Goal: Book appointment/travel/reservation

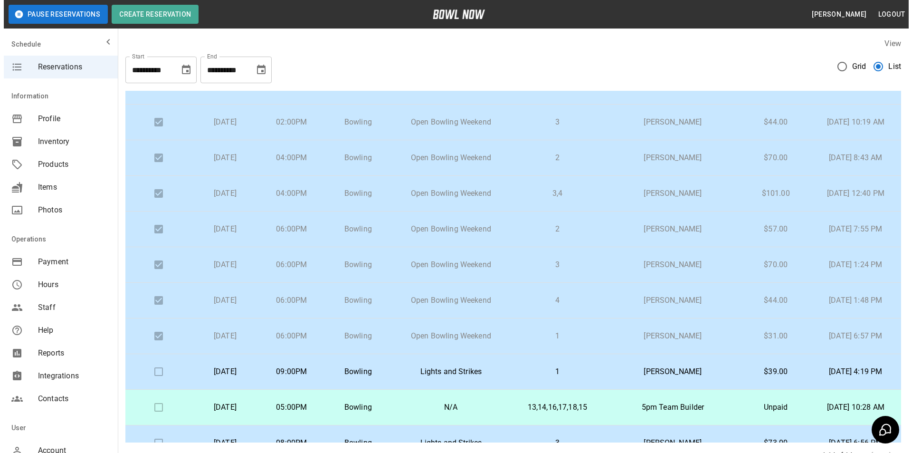
scroll to position [174, 0]
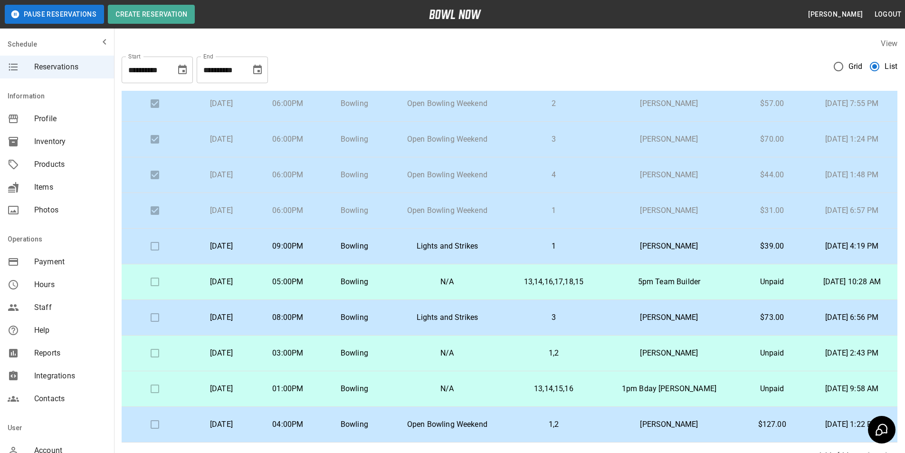
click at [632, 250] on p "[PERSON_NAME]" at bounding box center [669, 245] width 122 height 11
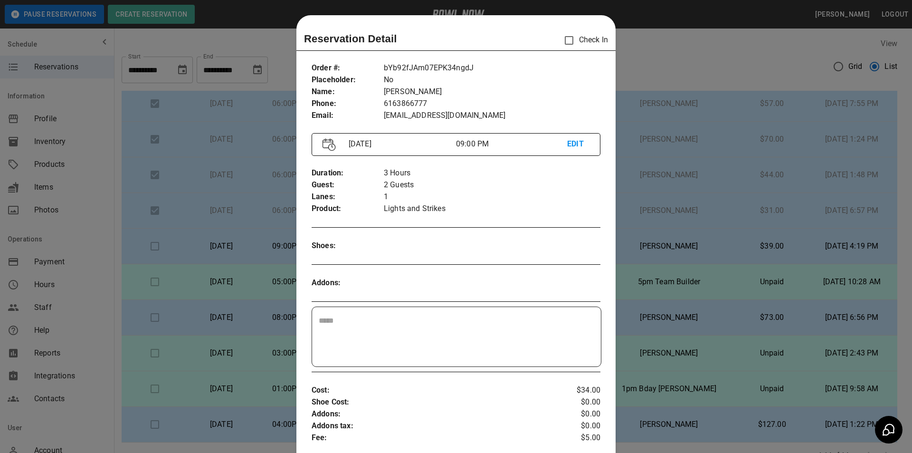
scroll to position [15, 0]
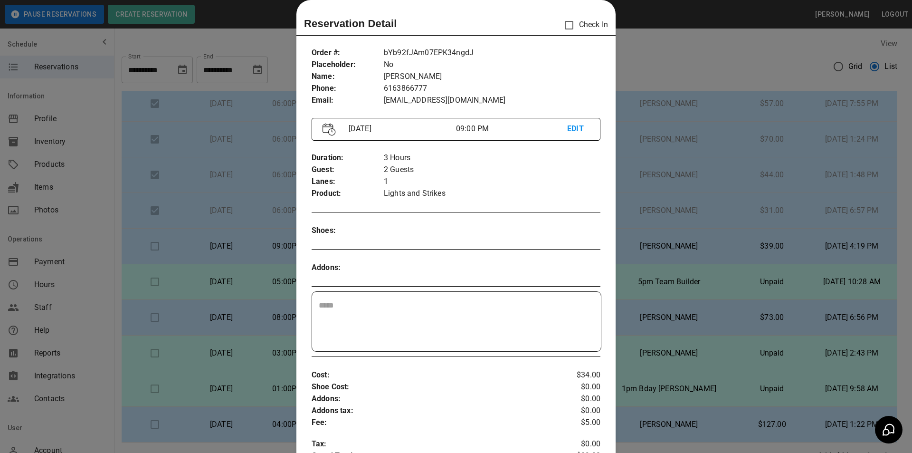
click at [653, 247] on div at bounding box center [456, 226] width 912 height 453
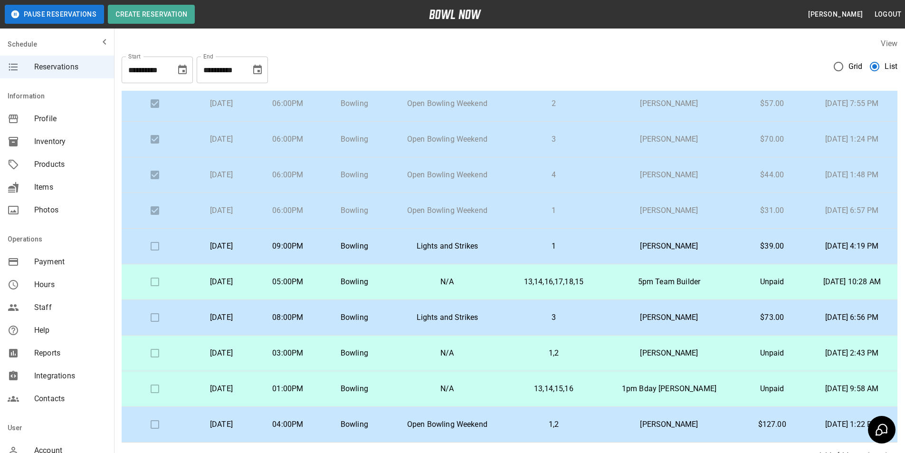
click at [462, 321] on p "Lights and Strikes" at bounding box center [447, 317] width 104 height 11
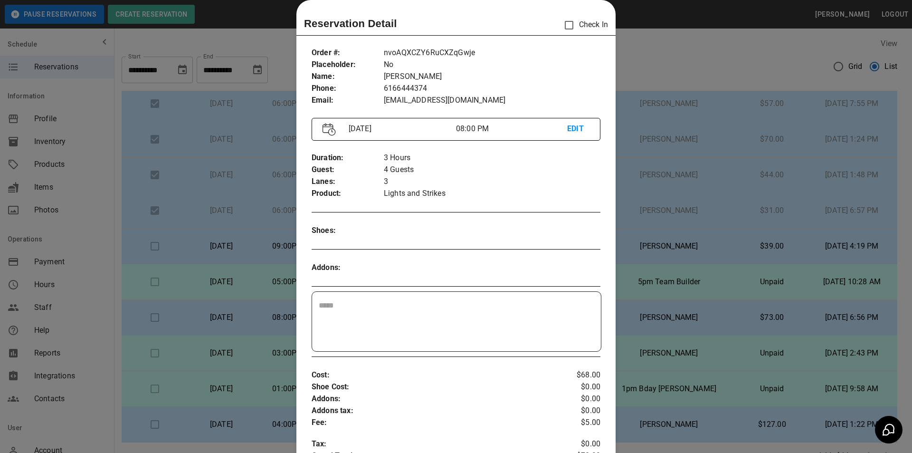
click at [254, 312] on div at bounding box center [456, 226] width 912 height 453
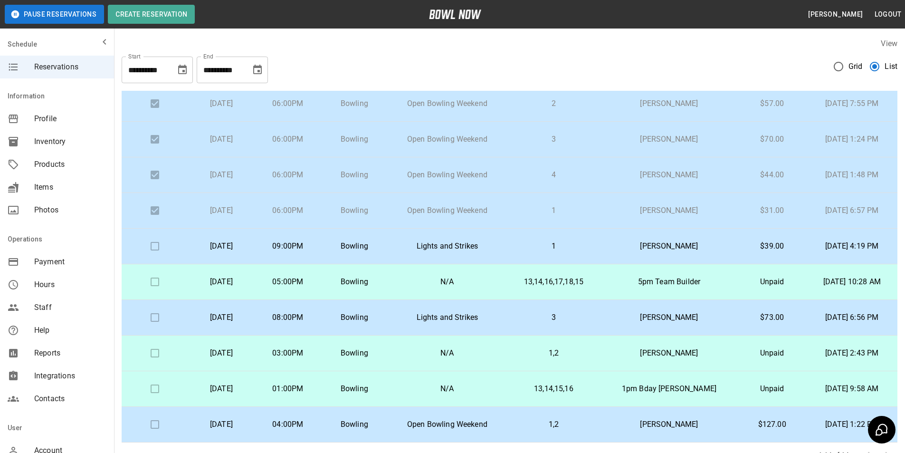
click at [380, 316] on p "Bowling" at bounding box center [354, 317] width 51 height 11
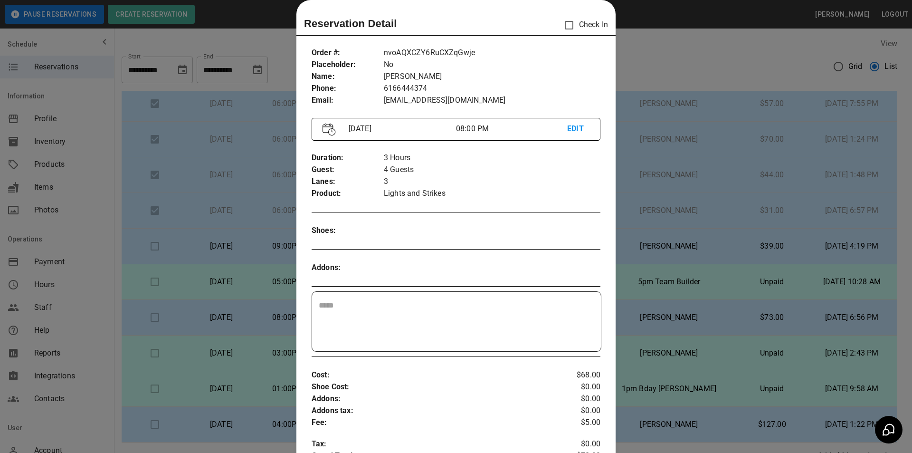
click at [571, 133] on p "EDIT" at bounding box center [578, 129] width 22 height 12
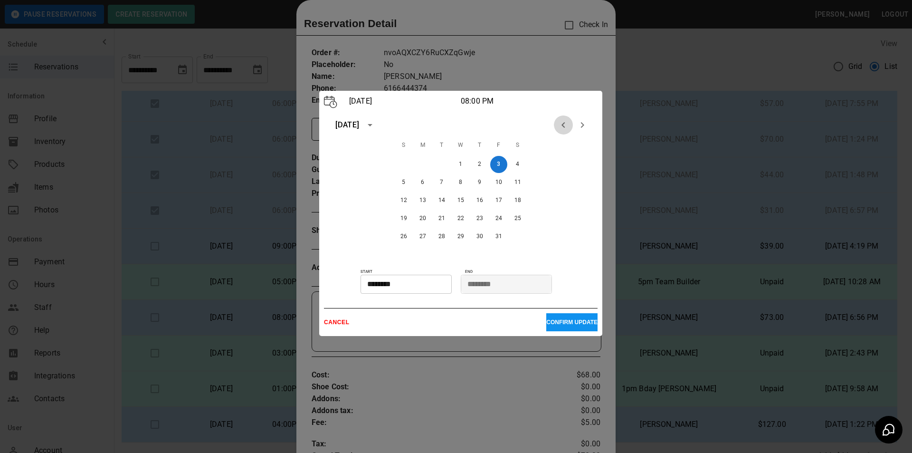
click at [562, 122] on icon "Previous month" at bounding box center [563, 124] width 11 height 11
click at [513, 221] on button "27" at bounding box center [517, 218] width 17 height 17
click at [553, 324] on p "CONFIRM UPDATE" at bounding box center [571, 322] width 51 height 7
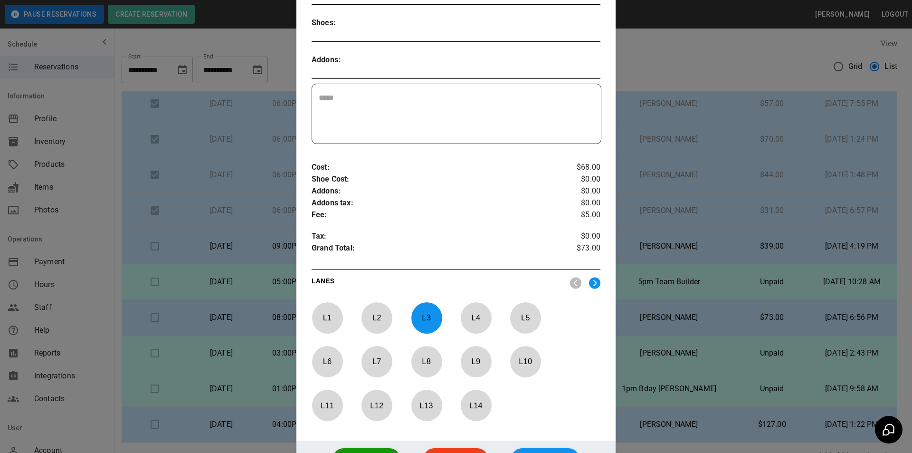
scroll to position [315, 0]
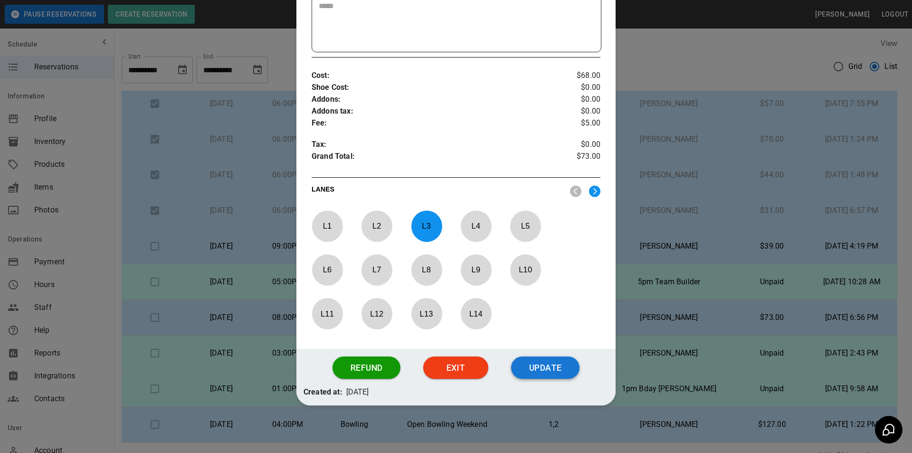
click at [551, 369] on button "Update" at bounding box center [545, 367] width 68 height 23
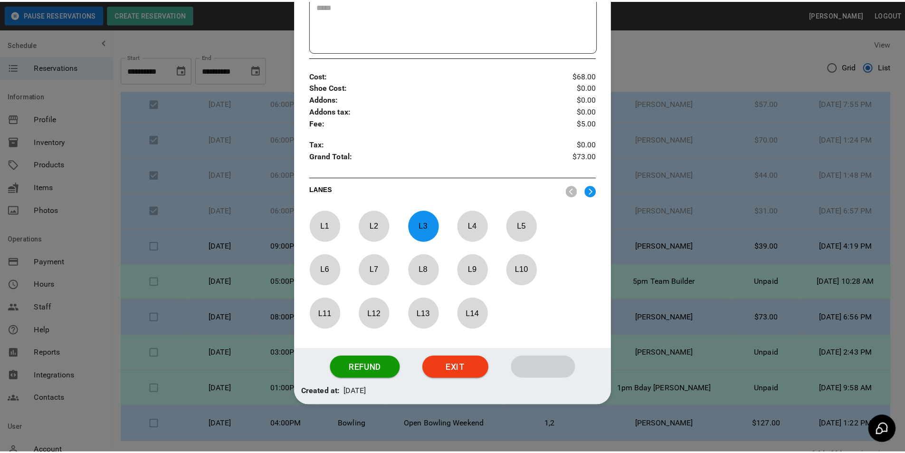
scroll to position [267, 0]
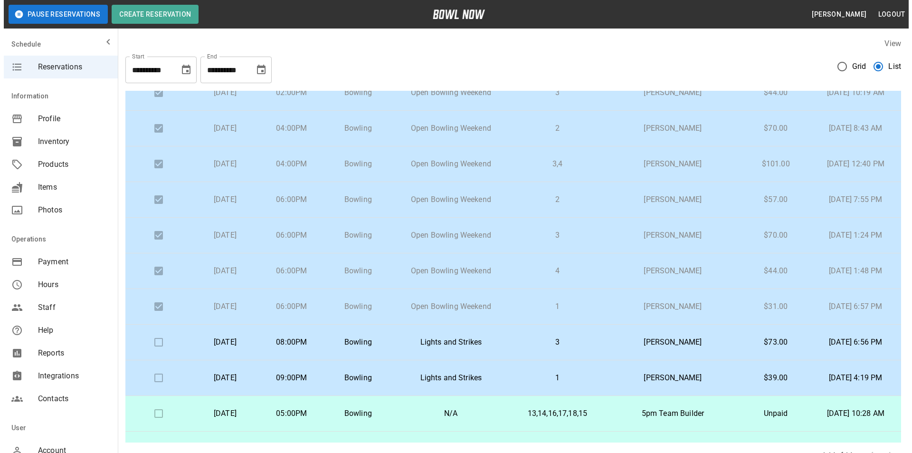
scroll to position [95, 0]
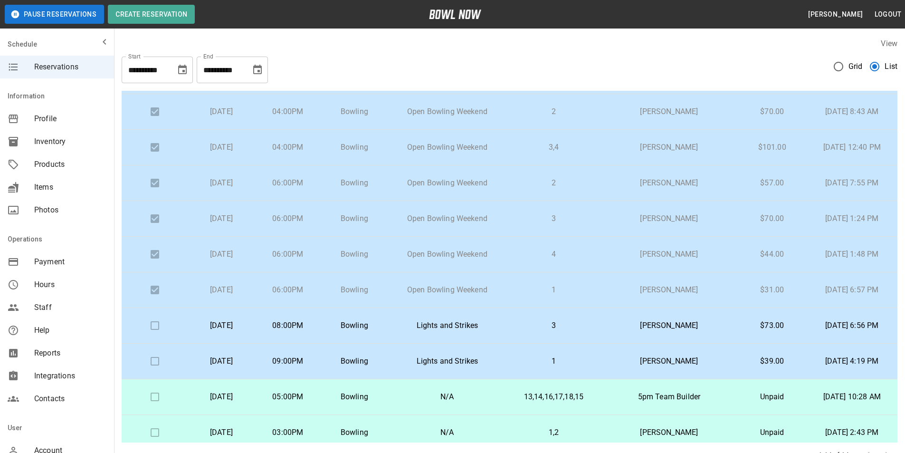
click at [411, 323] on tr "Saturday, September 27th 08:00PM Bowling Lights and Strikes 3 Jarrod Herbig Her…" at bounding box center [510, 326] width 776 height 36
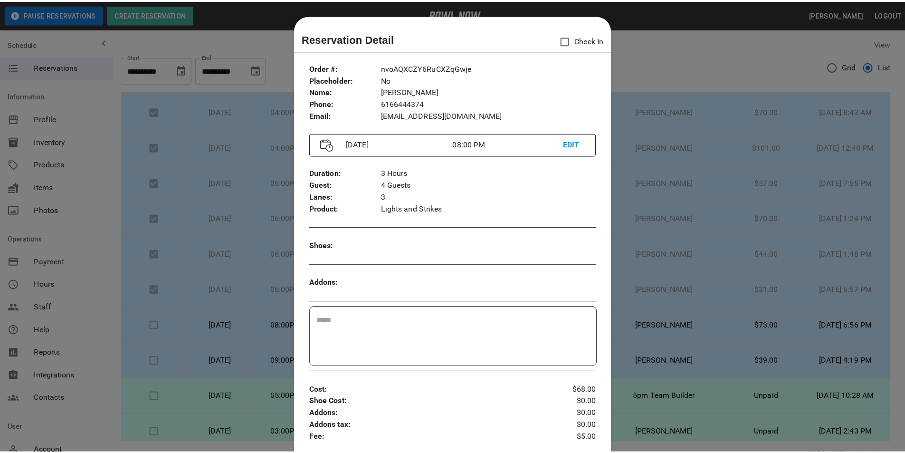
scroll to position [15, 0]
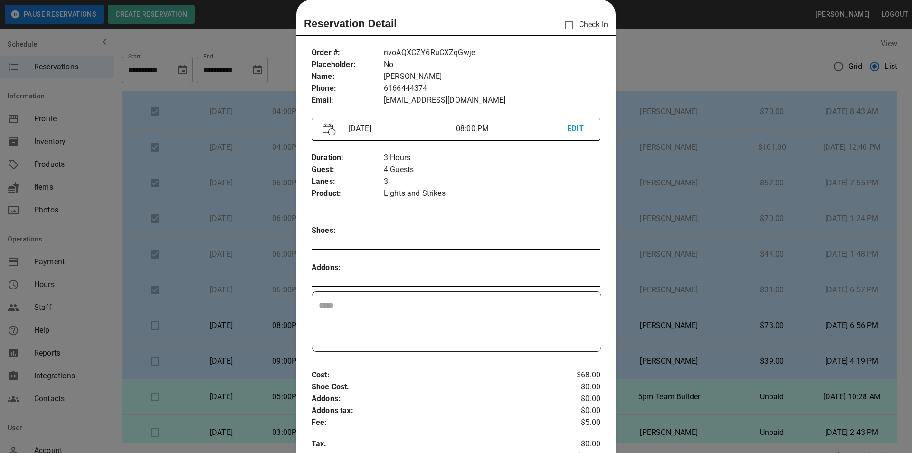
click at [745, 312] on div at bounding box center [456, 226] width 912 height 453
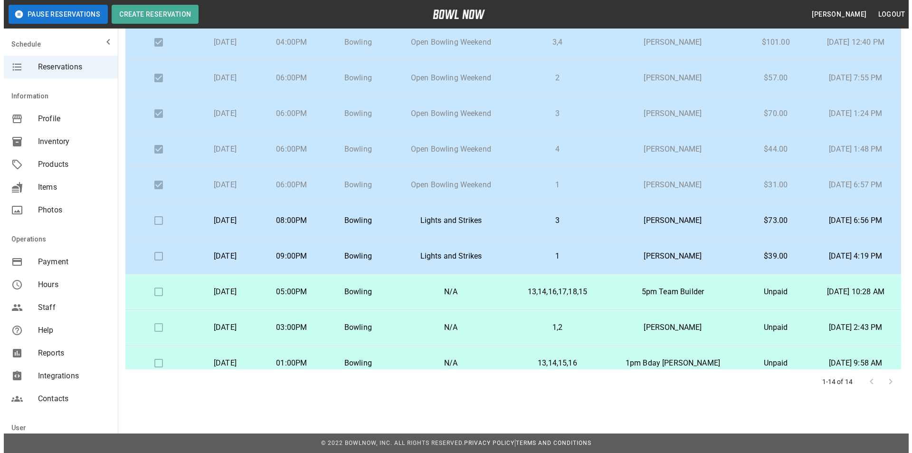
scroll to position [79, 0]
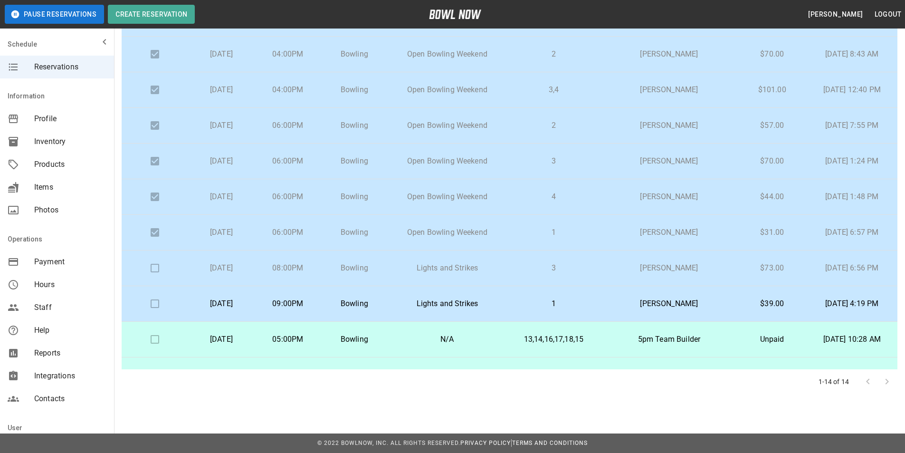
click at [152, 268] on td at bounding box center [155, 268] width 67 height 36
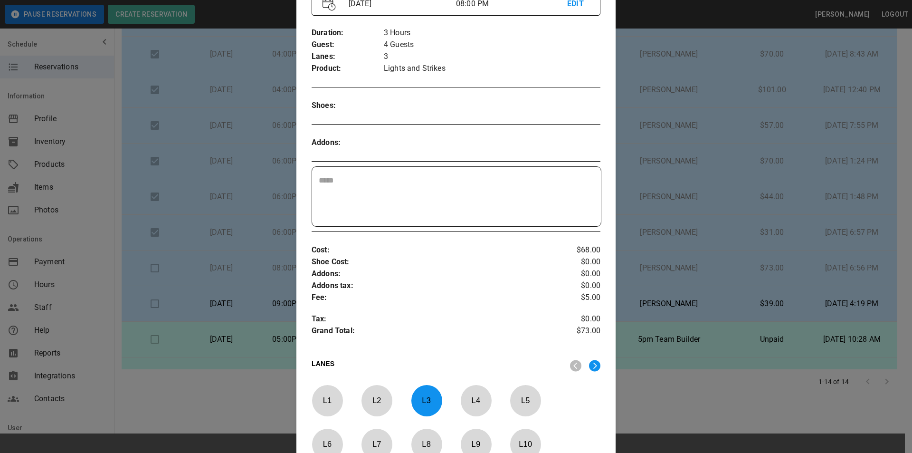
scroll to position [124, 0]
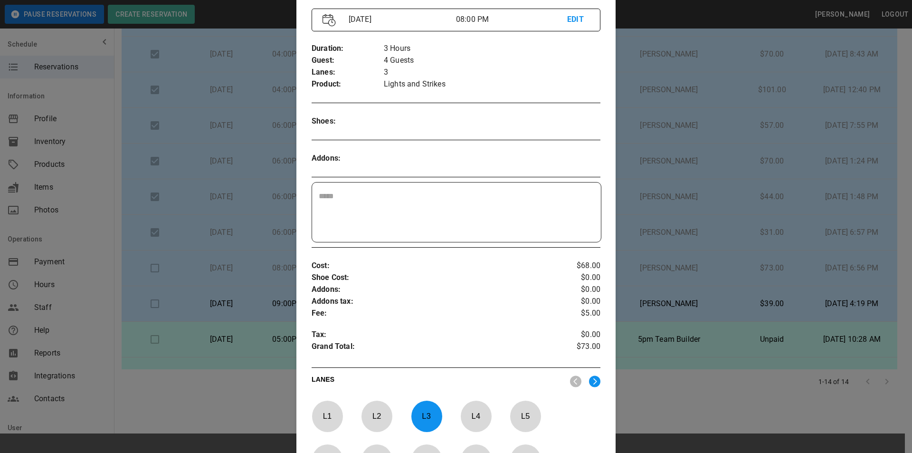
click at [701, 407] on div at bounding box center [456, 226] width 912 height 453
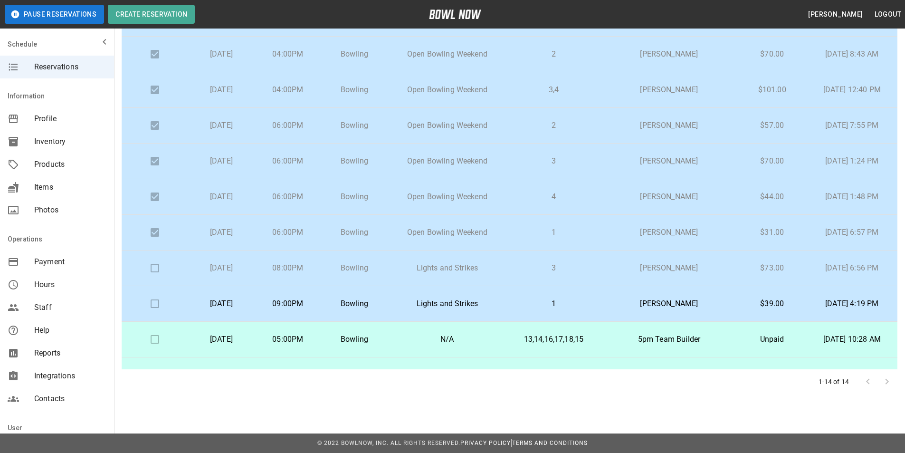
click at [564, 274] on td "3" at bounding box center [554, 268] width 94 height 36
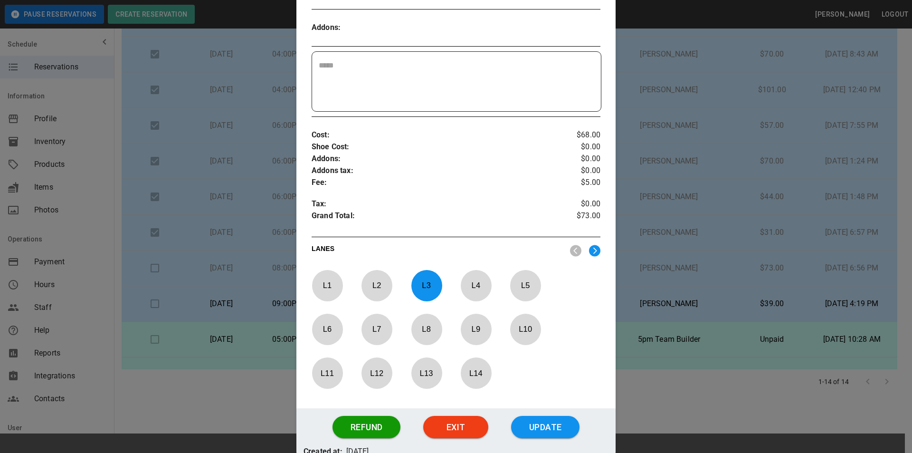
scroll to position [315, 0]
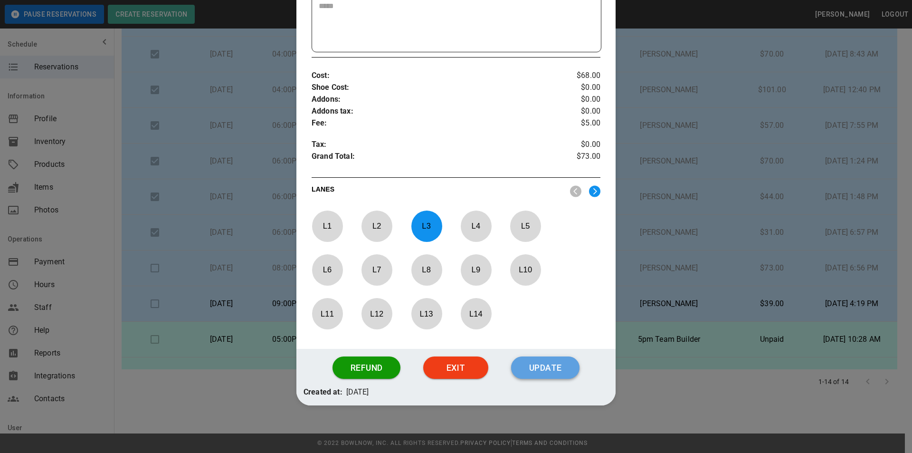
drag, startPoint x: 545, startPoint y: 367, endPoint x: 538, endPoint y: 354, distance: 14.5
click at [545, 363] on button "Update" at bounding box center [545, 367] width 68 height 23
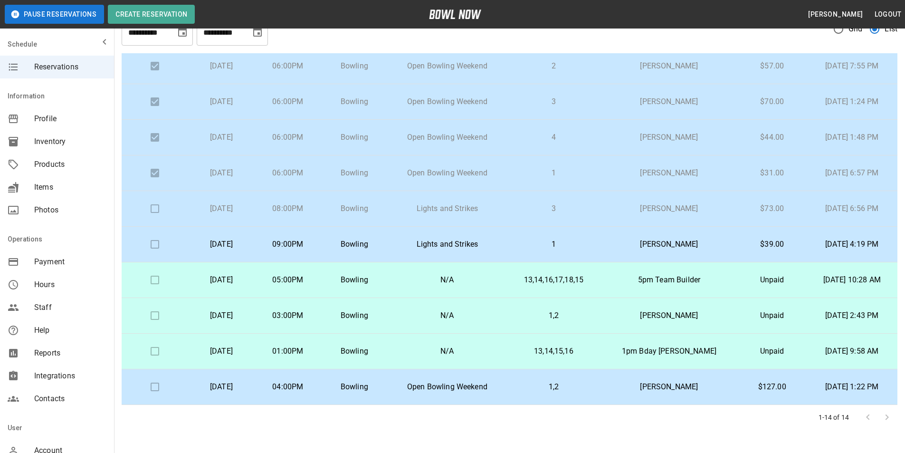
scroll to position [0, 0]
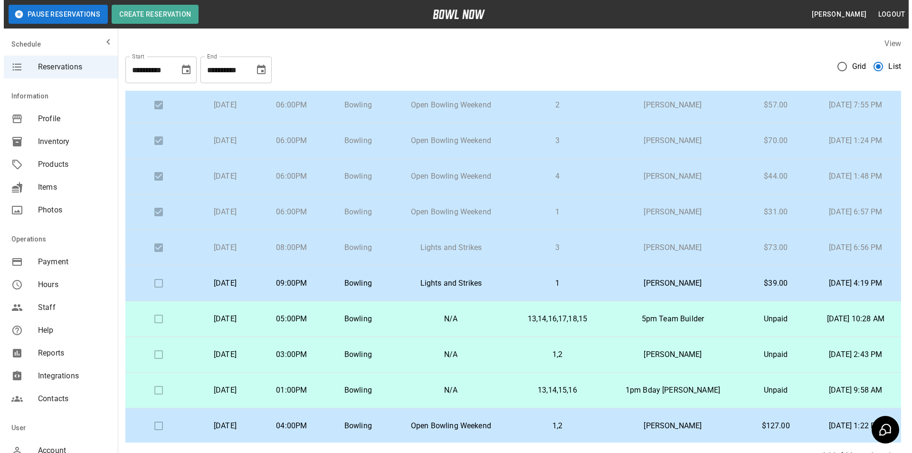
scroll to position [174, 0]
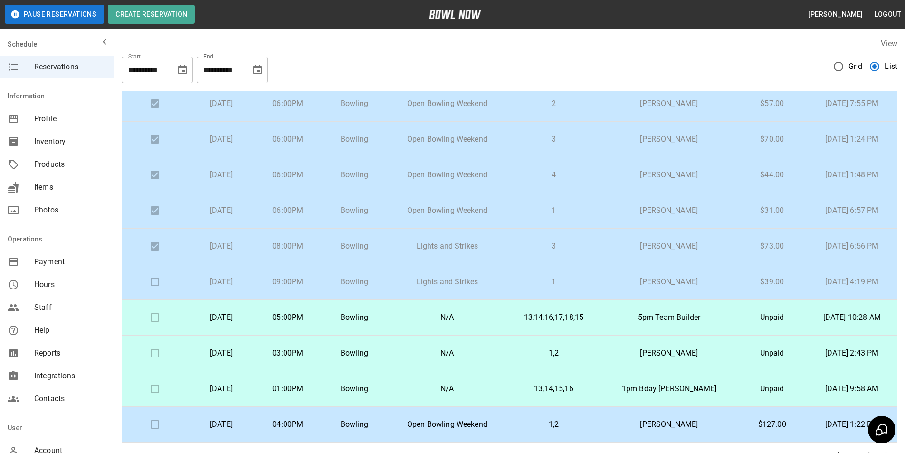
click at [526, 281] on p "1" at bounding box center [554, 281] width 78 height 11
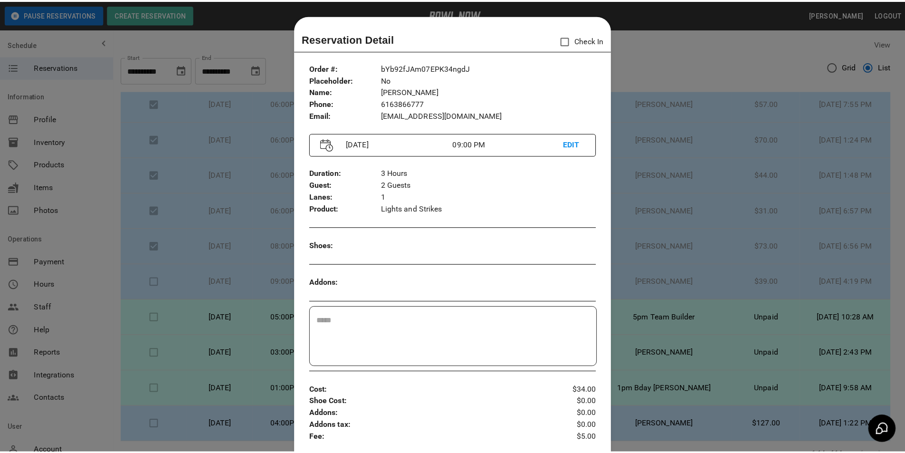
scroll to position [15, 0]
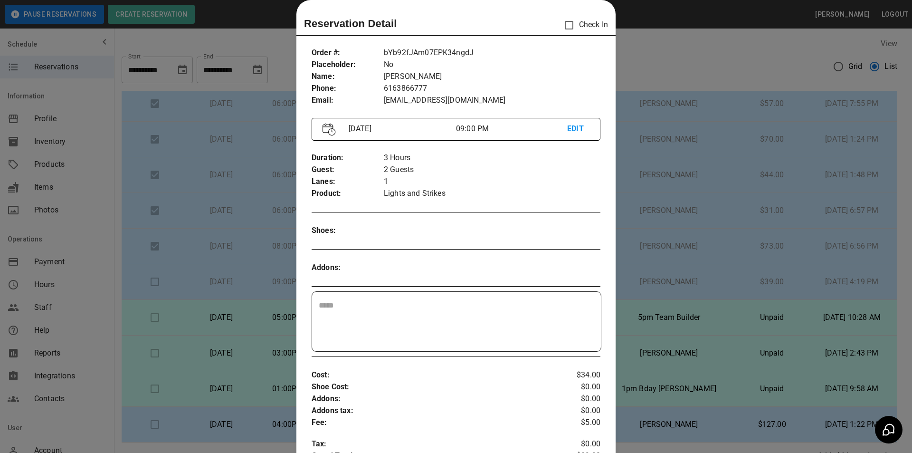
drag, startPoint x: 238, startPoint y: 281, endPoint x: 249, endPoint y: 285, distance: 11.3
click at [239, 281] on div at bounding box center [456, 226] width 912 height 453
